Goal: Transaction & Acquisition: Purchase product/service

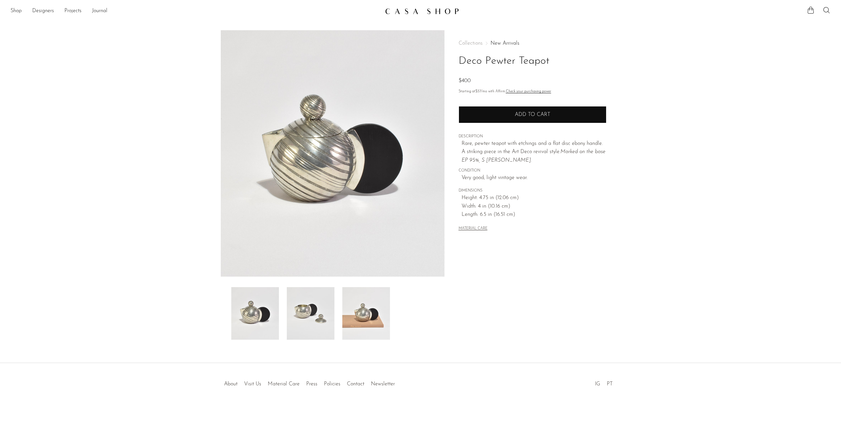
click at [504, 120] on button "Add to cart" at bounding box center [533, 114] width 148 height 17
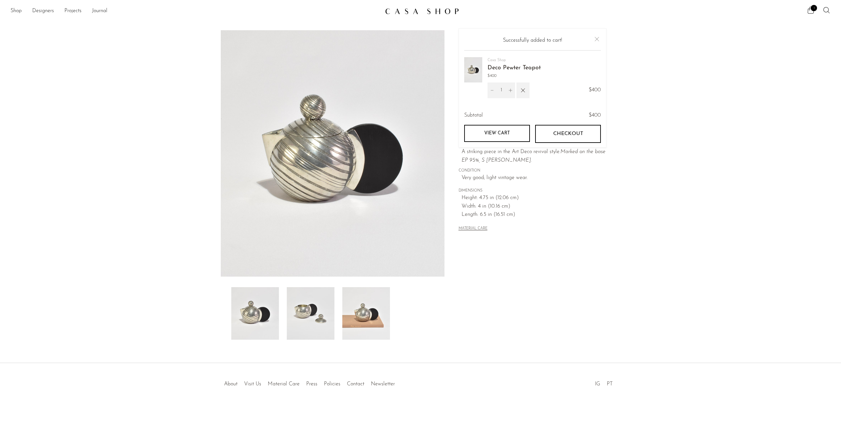
click at [600, 38] on button "Close" at bounding box center [597, 39] width 8 height 8
click at [504, 42] on link "New Arrivals" at bounding box center [505, 43] width 29 height 5
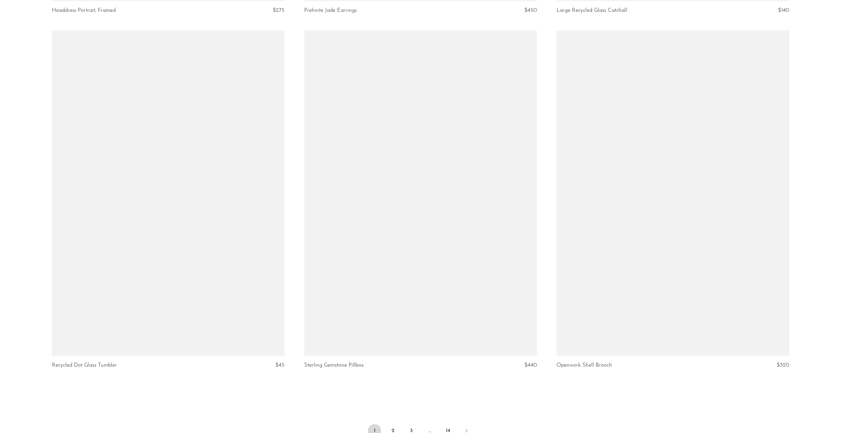
scroll to position [4038, 0]
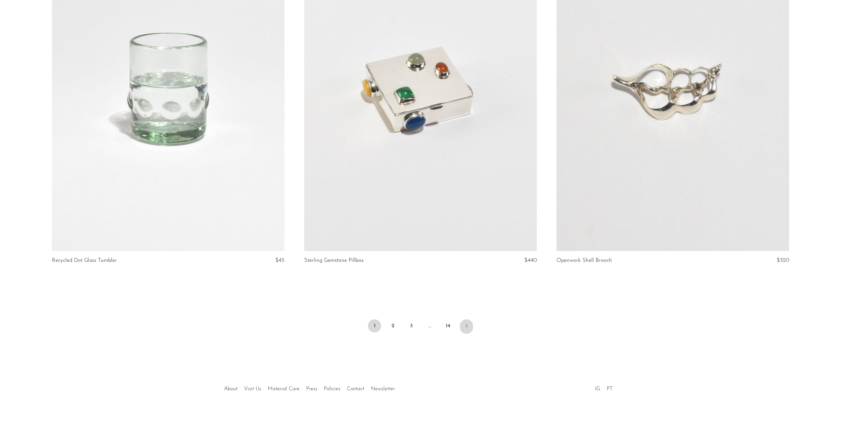
click at [470, 324] on link "Next" at bounding box center [466, 326] width 13 height 14
